Goal: Task Accomplishment & Management: Manage account settings

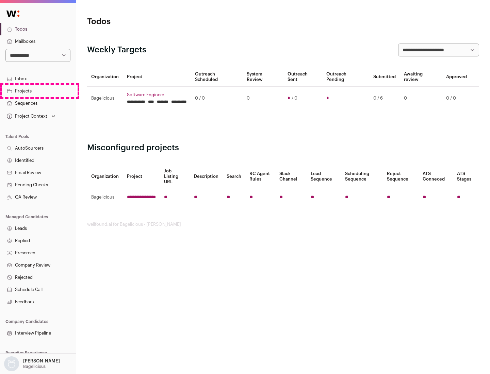
click at [38, 91] on link "Projects" at bounding box center [38, 91] width 76 height 12
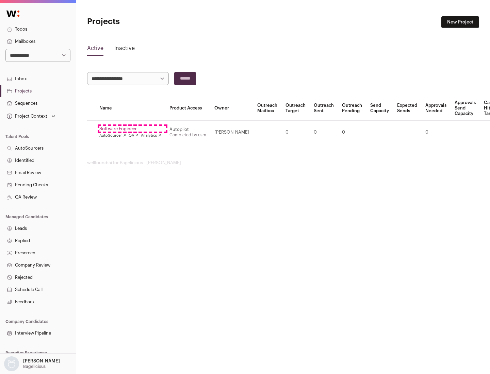
click at [132, 129] on link "Software Engineer" at bounding box center [130, 128] width 62 height 5
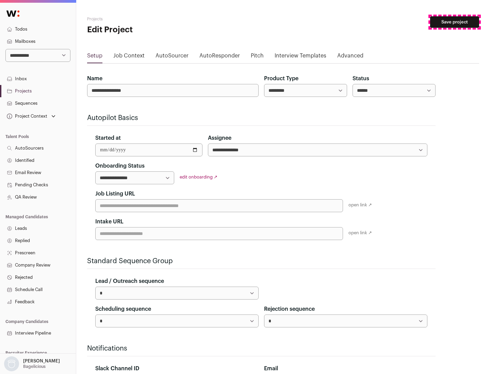
click at [454, 22] on button "Save project" at bounding box center [454, 22] width 49 height 12
